Goal: Task Accomplishment & Management: Manage account settings

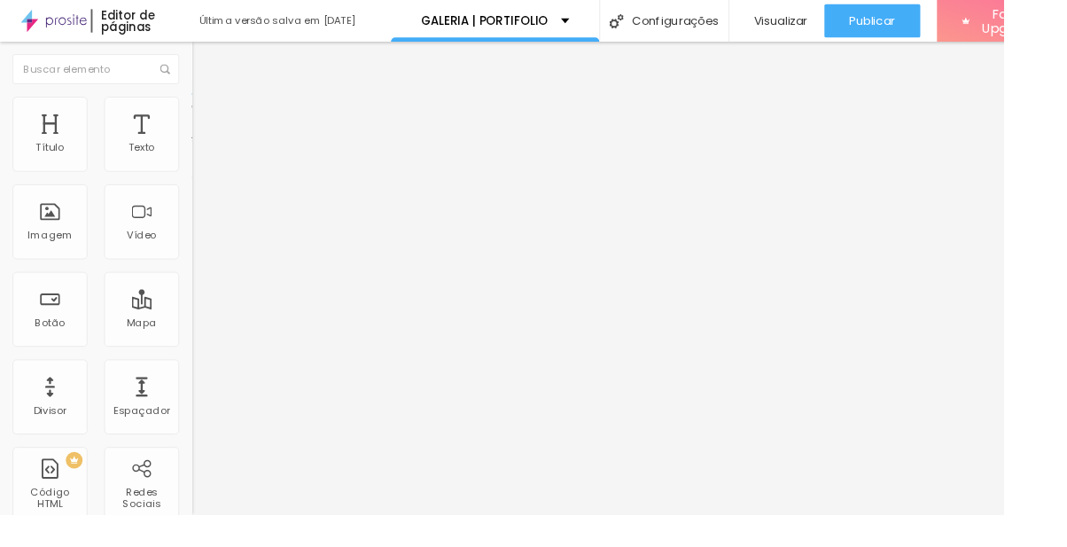
click at [220, 121] on span "Estilo" at bounding box center [233, 114] width 27 height 15
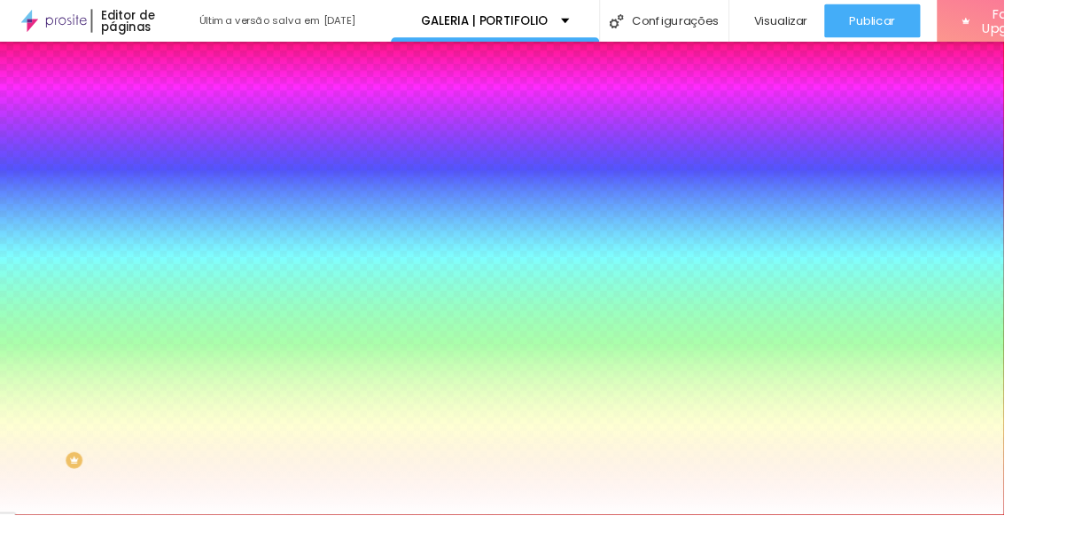
click at [220, 125] on span "Avançado" at bounding box center [249, 132] width 58 height 15
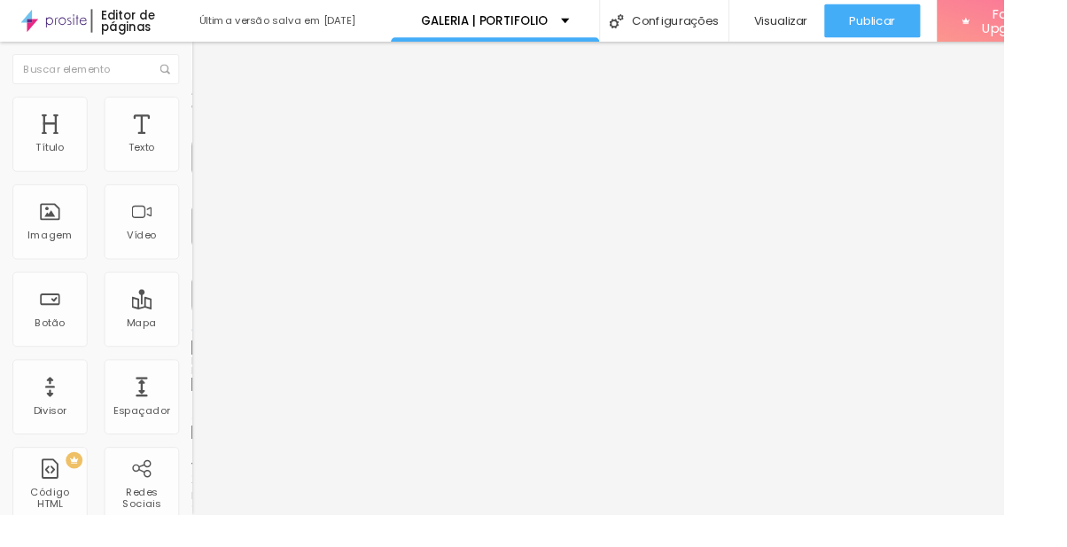
click at [204, 439] on div "Classes Html" at bounding box center [306, 460] width 204 height 43
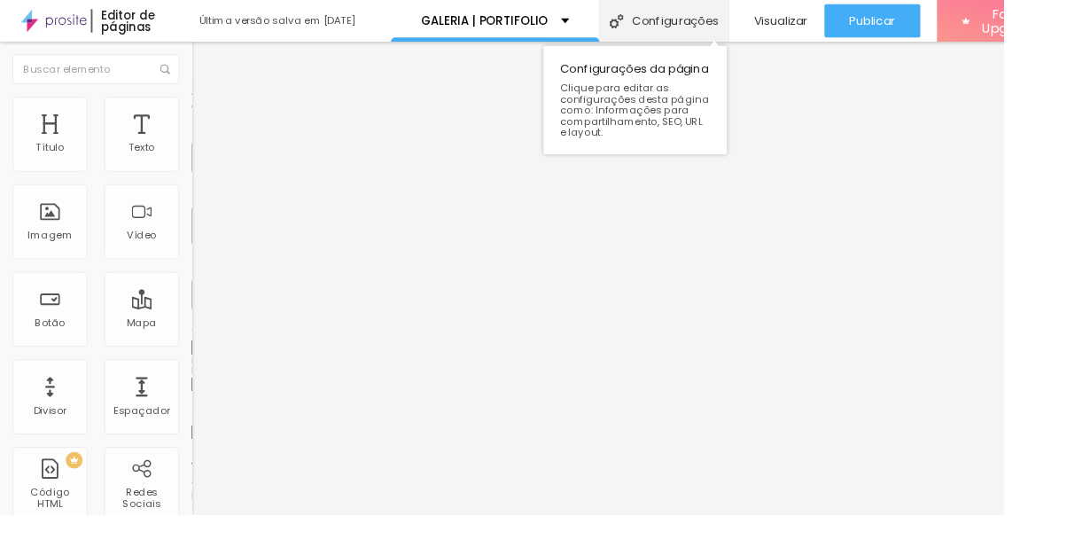
click at [732, 27] on div "Configurações" at bounding box center [705, 22] width 137 height 44
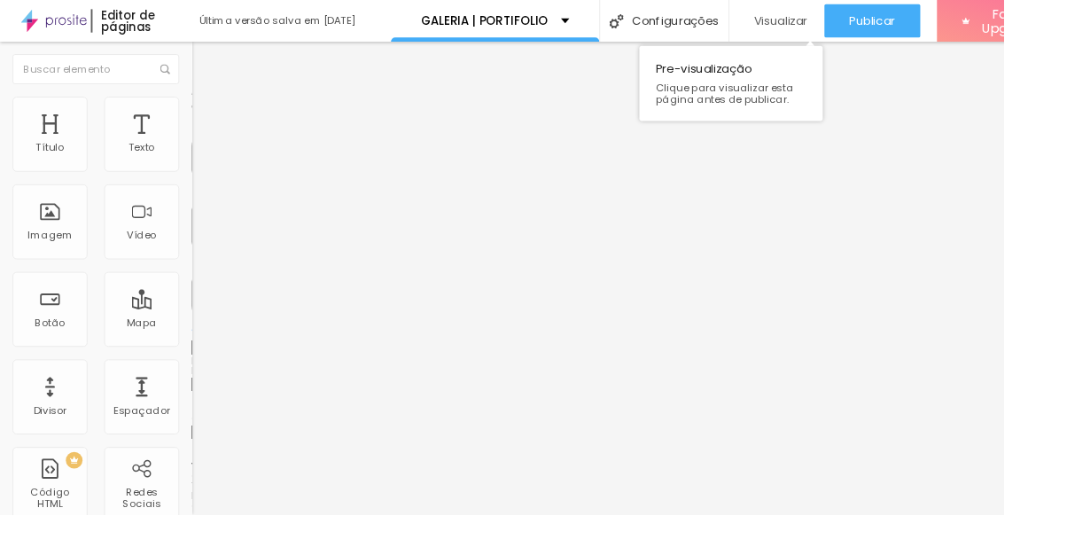
click at [830, 12] on div "Visualizar" at bounding box center [826, 21] width 66 height 35
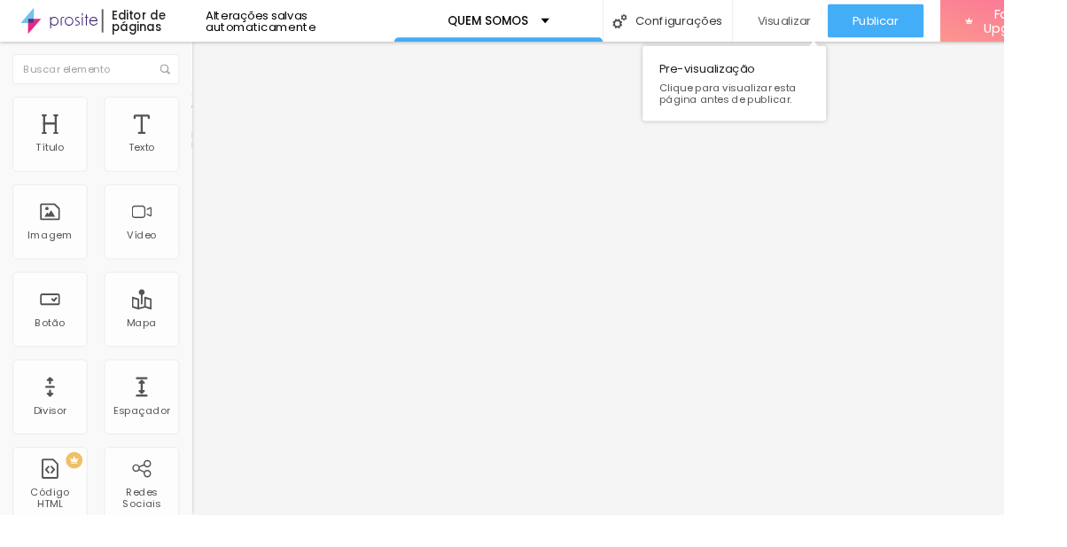
click at [826, 16] on span "Visualizar" at bounding box center [833, 22] width 57 height 14
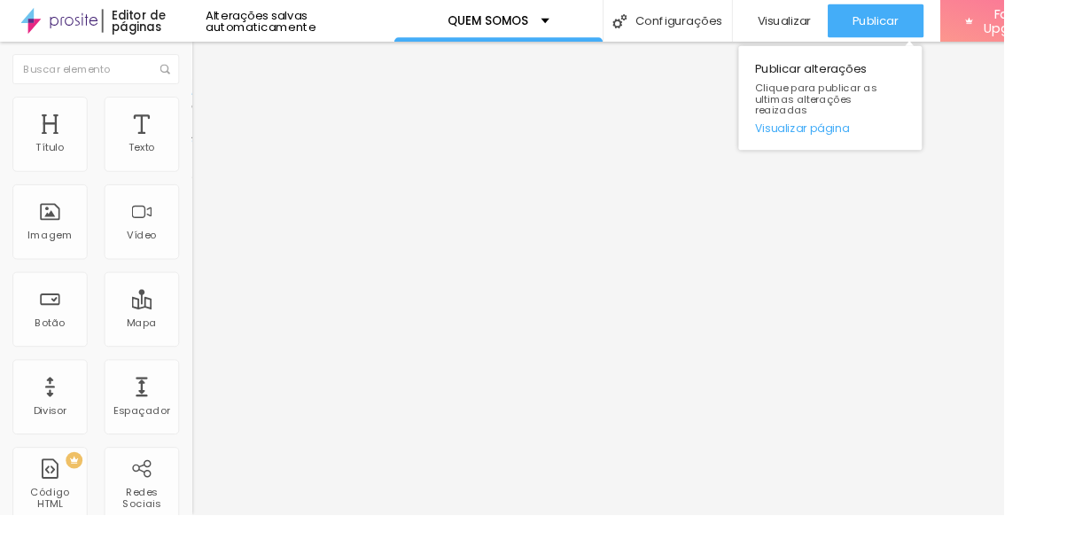
click at [948, 4] on div "Publicar" at bounding box center [930, 21] width 49 height 35
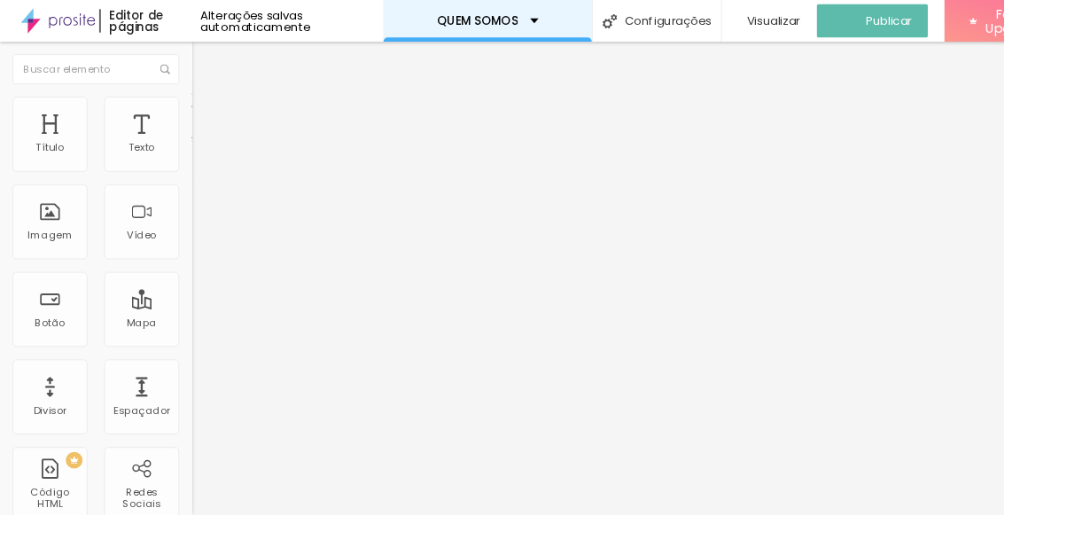
click at [555, 27] on div "QUEM SOMOS" at bounding box center [518, 22] width 108 height 12
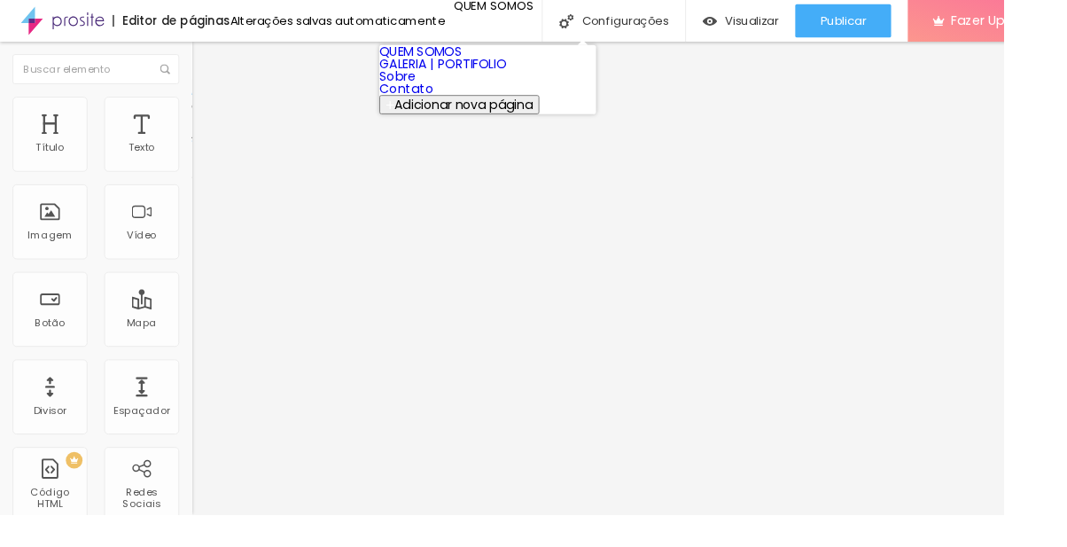
click at [538, 77] on link "GALERIA | PORTIFOLIO" at bounding box center [470, 67] width 135 height 19
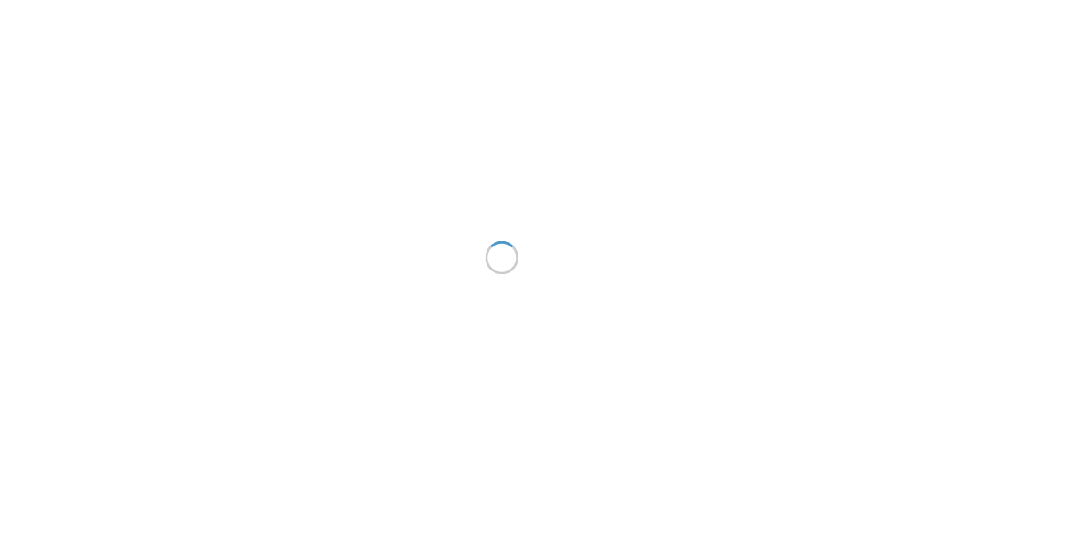
click at [97, 110] on div at bounding box center [533, 273] width 1067 height 547
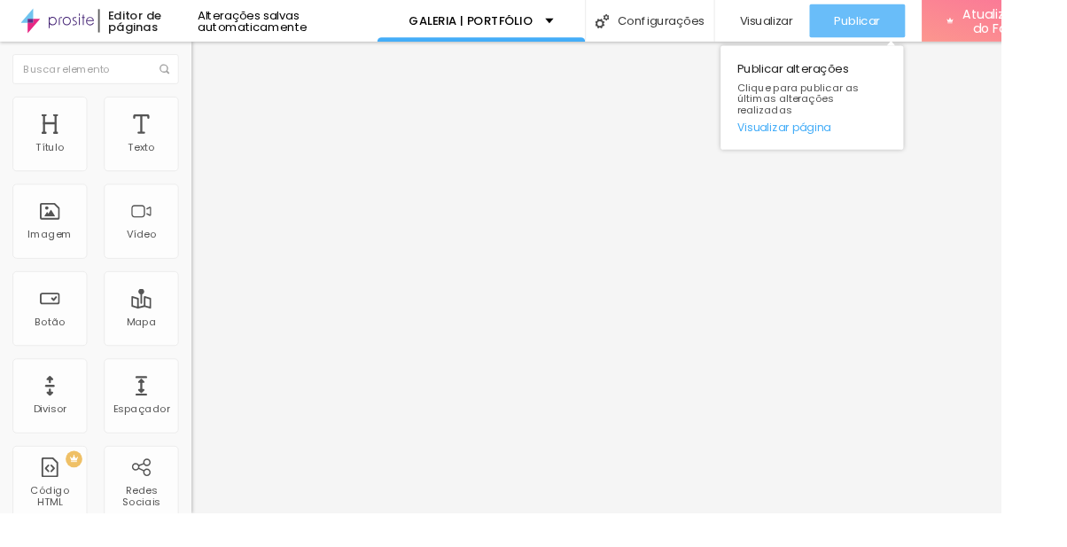
click at [842, 12] on div "Visualizar" at bounding box center [813, 21] width 66 height 35
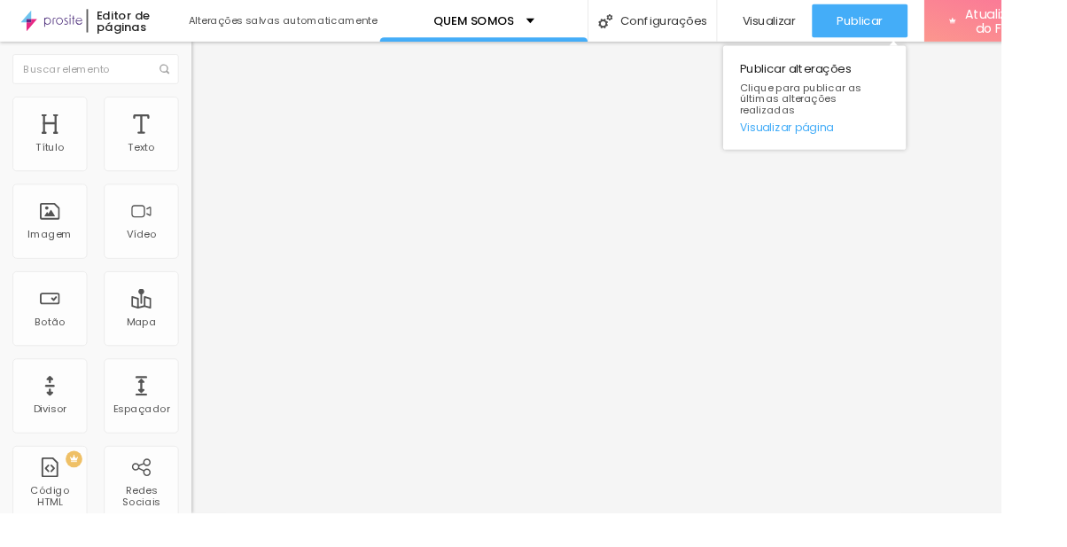
click at [914, 15] on font "Publicar" at bounding box center [916, 22] width 49 height 18
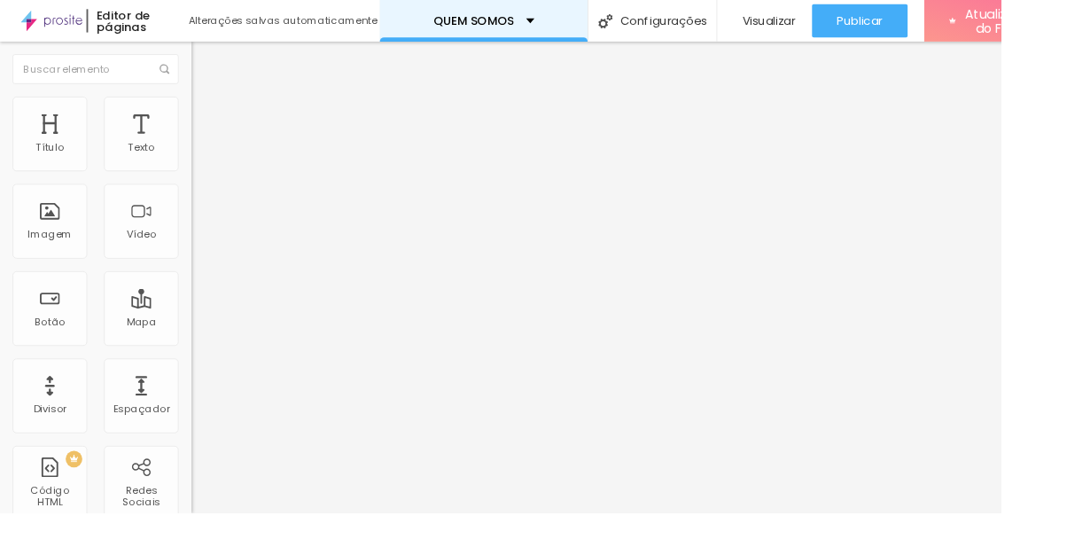
click at [562, 1] on div "QUEM SOMOS" at bounding box center [515, 22] width 221 height 44
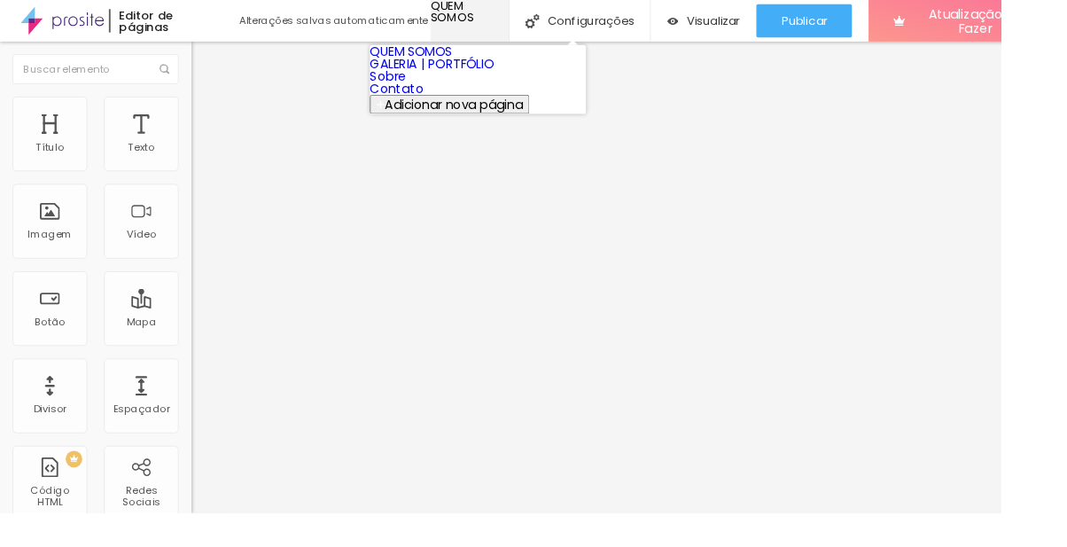
click at [543, 25] on div "QUEM SOMOS" at bounding box center [501, 12] width 84 height 25
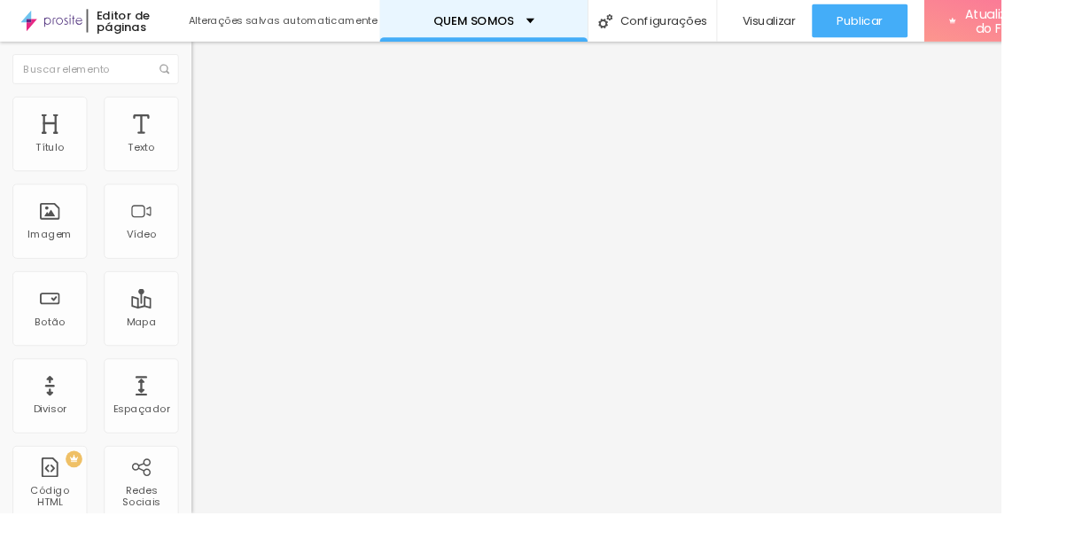
click at [578, 15] on div "QUEM SOMOS" at bounding box center [515, 22] width 221 height 44
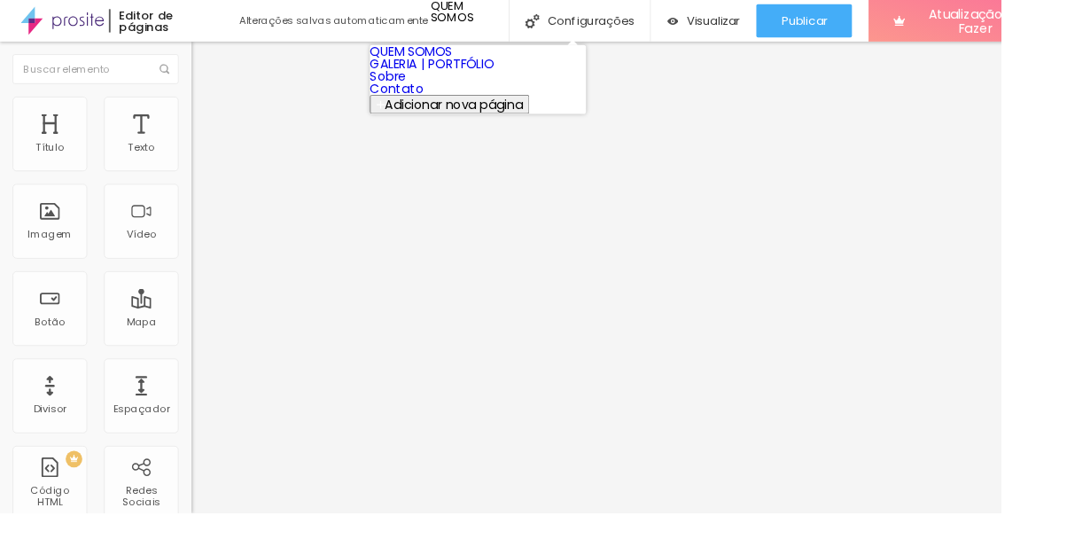
click at [433, 90] on link "Sobre" at bounding box center [413, 81] width 39 height 19
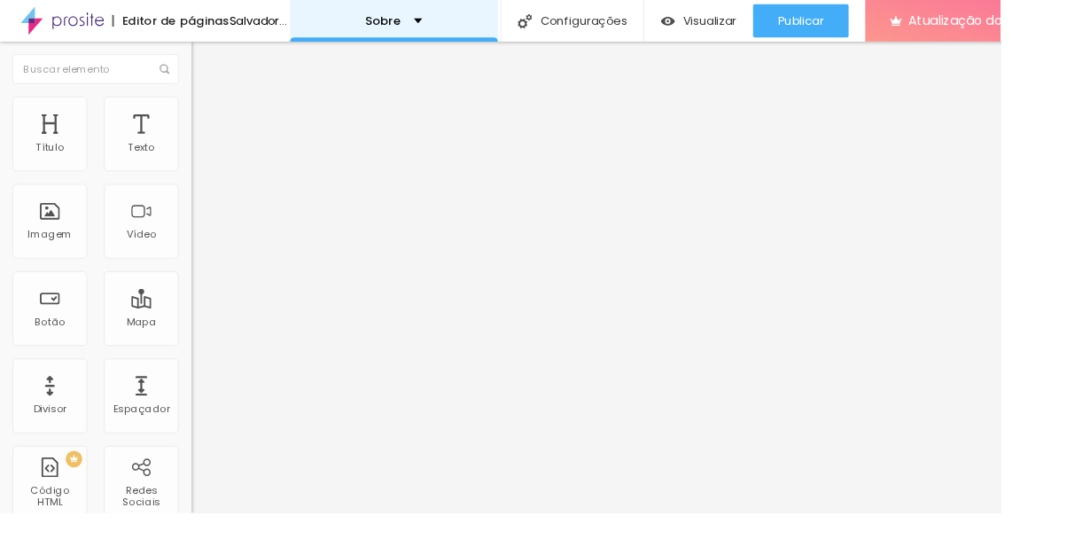
click at [531, 12] on div "Sobre" at bounding box center [419, 22] width 221 height 44
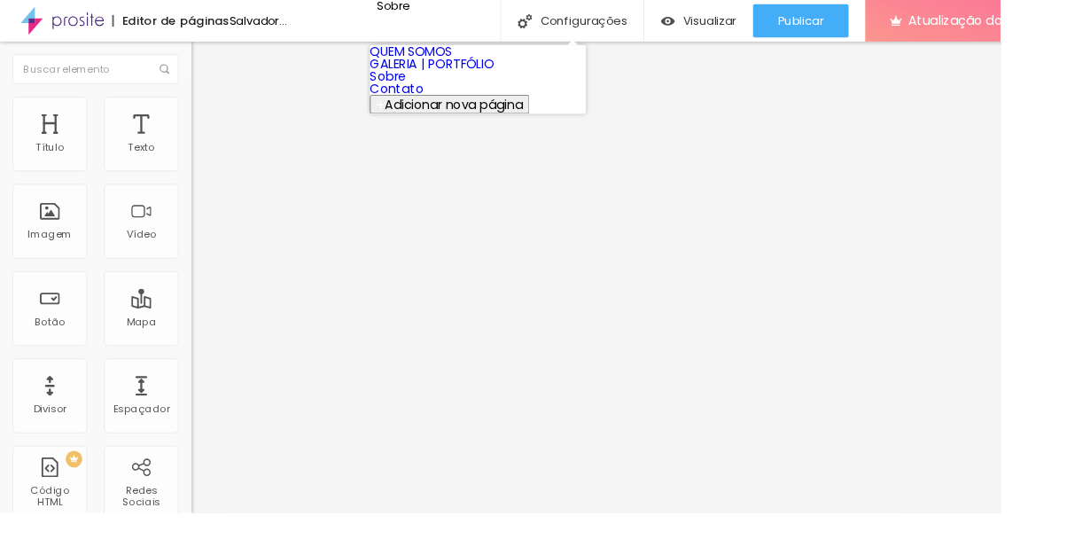
click at [433, 90] on link "Sobre" at bounding box center [413, 81] width 39 height 19
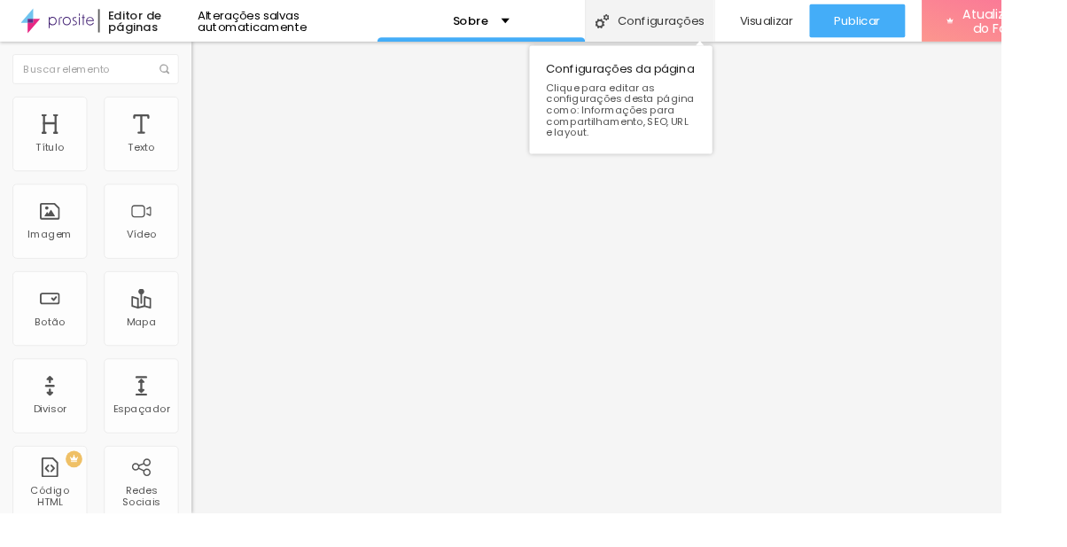
click at [730, 20] on font "Configurações" at bounding box center [704, 22] width 92 height 18
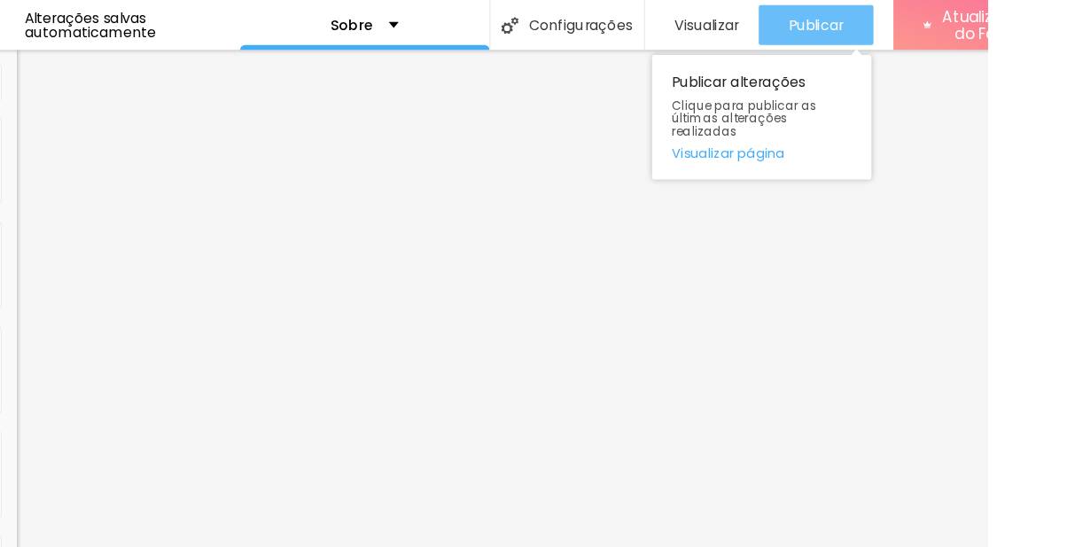
click at [849, 60] on div "Publicar alterações Clique para publicar as últimas alterações realizadas Visua…" at bounding box center [865, 104] width 195 height 111
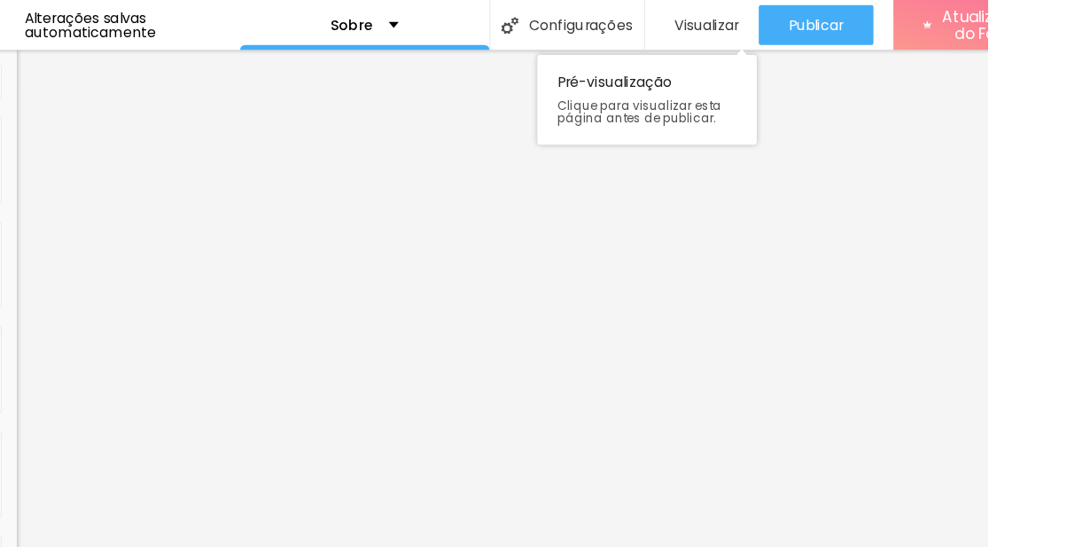
click at [826, 19] on font "Visualizar" at bounding box center [816, 22] width 57 height 18
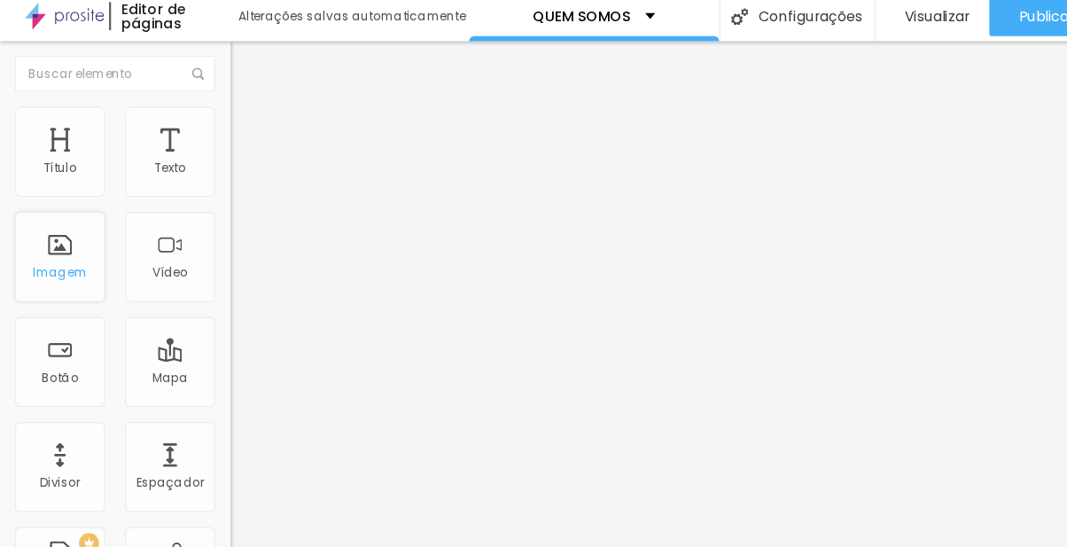
click at [57, 244] on div "Imagem" at bounding box center [53, 250] width 48 height 12
click at [54, 226] on div "Imagem" at bounding box center [53, 236] width 80 height 80
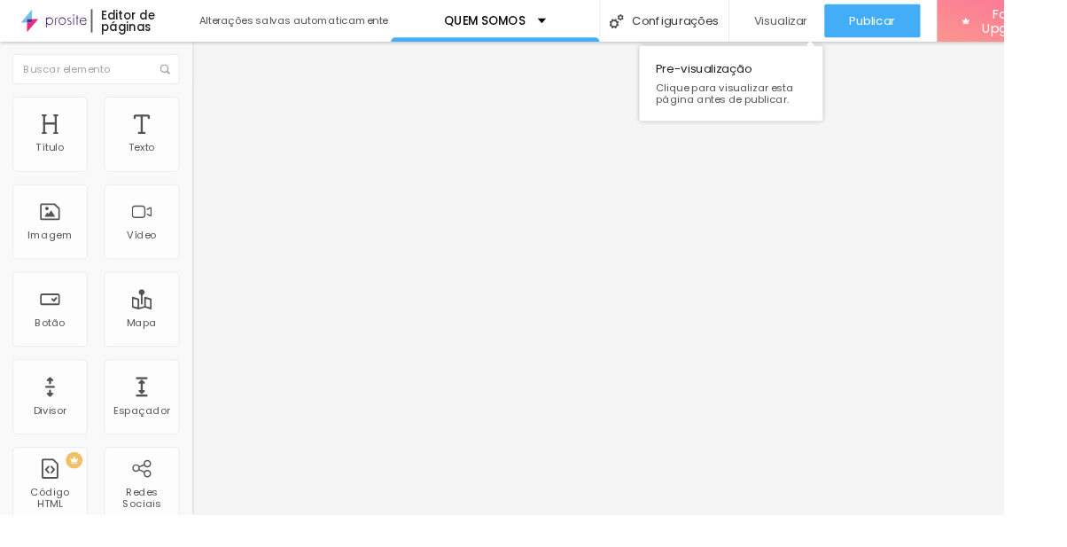
click at [823, 27] on span "Visualizar" at bounding box center [830, 22] width 57 height 14
click at [204, 103] on img at bounding box center [212, 111] width 16 height 16
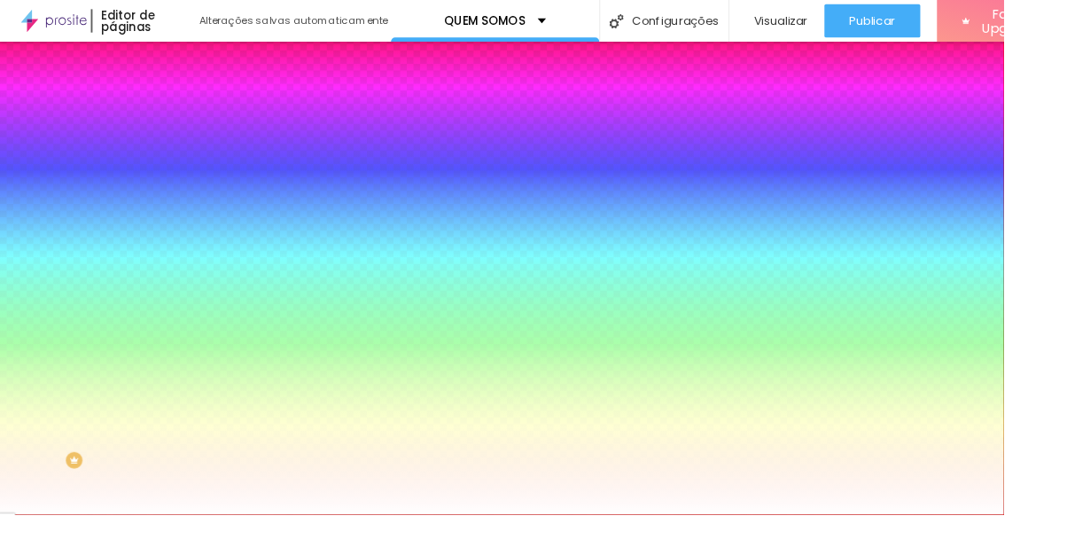
click at [204, 115] on li "Estilo" at bounding box center [306, 112] width 204 height 18
click at [204, 120] on li "Avançado" at bounding box center [306, 129] width 204 height 18
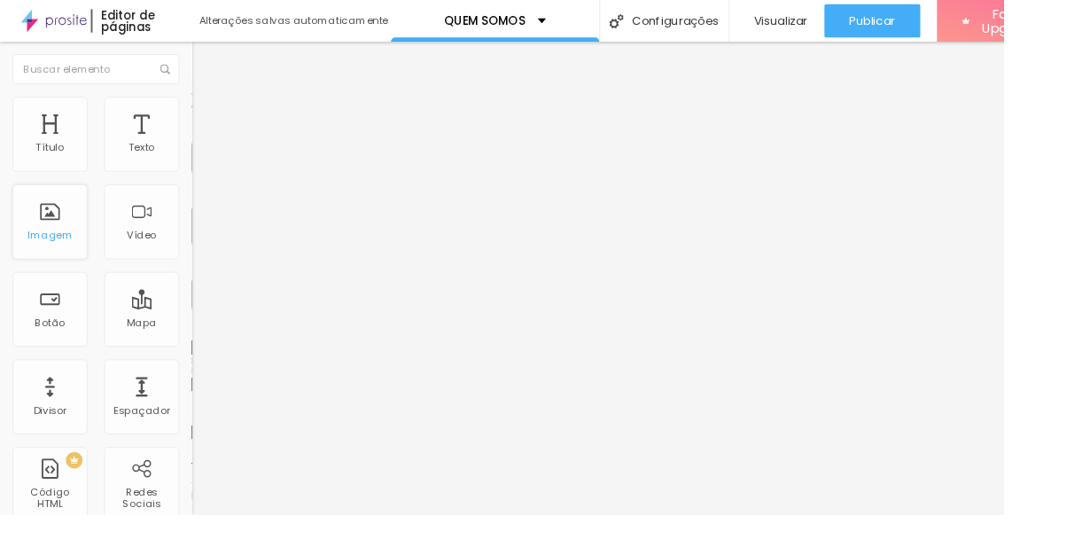
click at [217, 66] on img "button" at bounding box center [224, 65] width 14 height 14
click at [65, 213] on div "Imagem" at bounding box center [53, 236] width 80 height 80
click at [58, 244] on div "Imagem" at bounding box center [53, 250] width 48 height 12
click at [56, 244] on div "Imagem" at bounding box center [53, 250] width 48 height 12
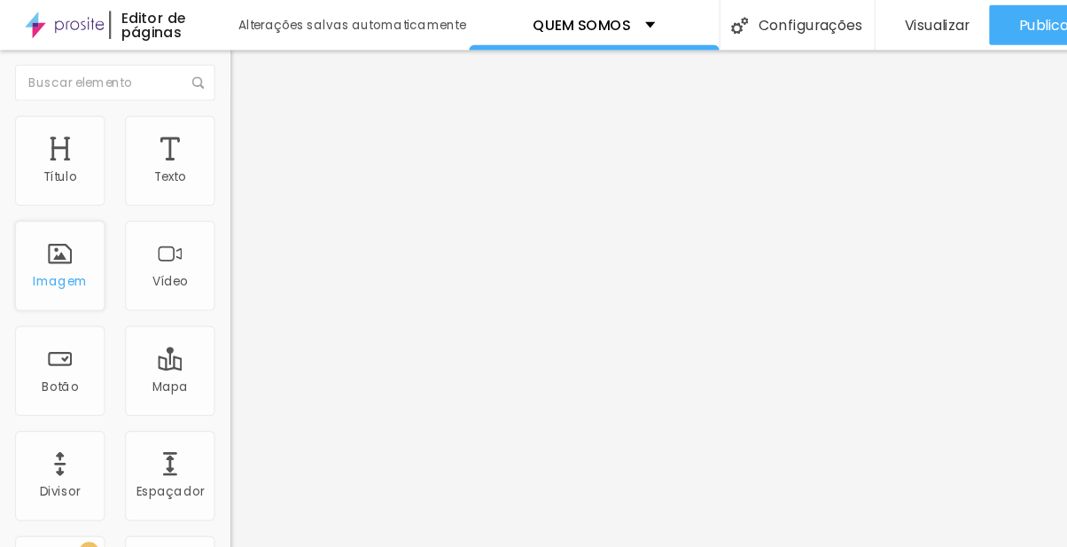
click at [57, 197] on div "Imagem" at bounding box center [53, 236] width 80 height 80
click at [43, 244] on div "Imagem" at bounding box center [53, 250] width 48 height 12
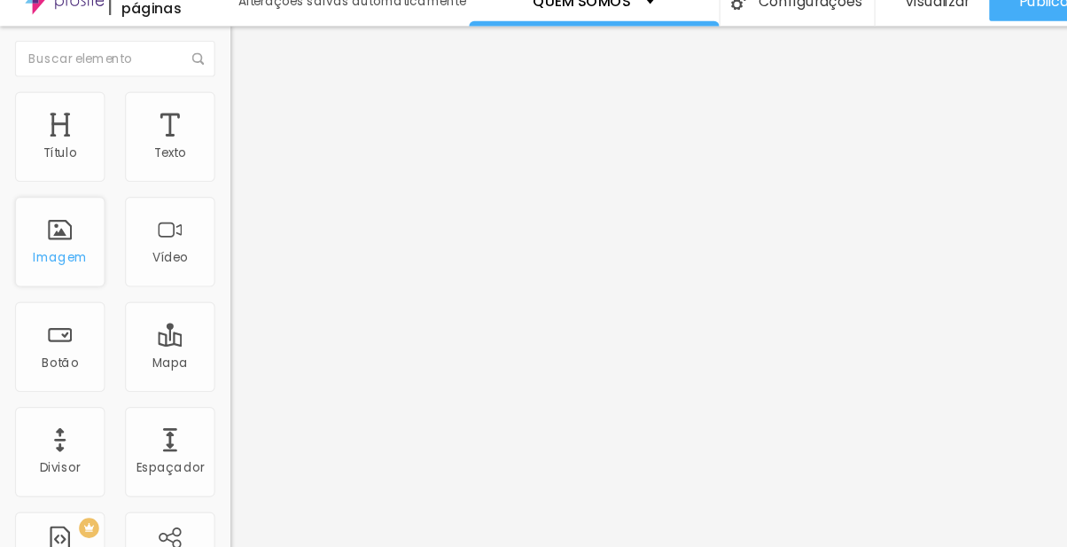
click at [56, 244] on div "Imagem" at bounding box center [53, 250] width 48 height 12
click at [60, 237] on div "Imagem" at bounding box center [53, 236] width 80 height 80
